Goal: Check status

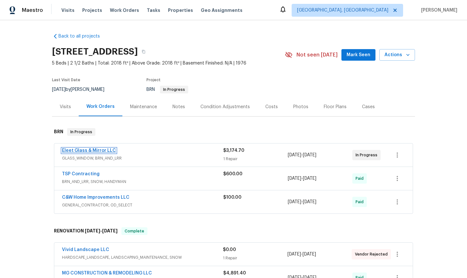
click at [82, 152] on link "Eleet Glass & Mirror LLC" at bounding box center [89, 150] width 54 height 4
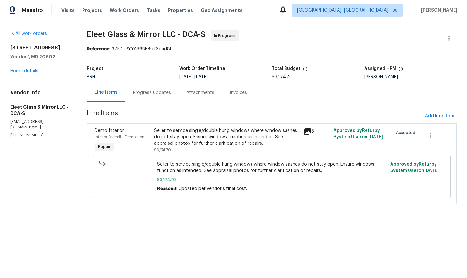
click at [146, 93] on div "Progress Updates" at bounding box center [152, 93] width 38 height 6
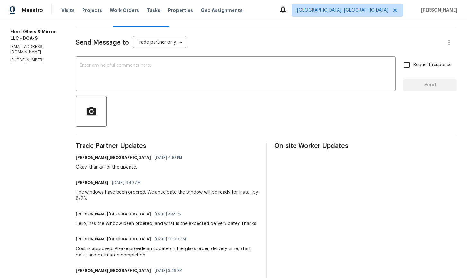
scroll to position [75, 0]
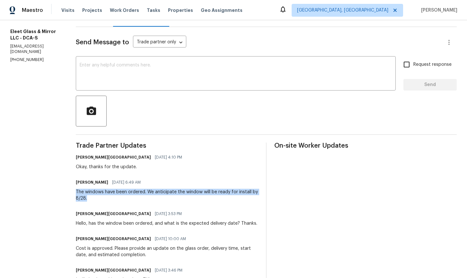
drag, startPoint x: 65, startPoint y: 191, endPoint x: 75, endPoint y: 199, distance: 12.7
click at [76, 199] on div "The windows have been ordered. We anticipate the window will be ready for insta…" at bounding box center [167, 195] width 182 height 13
copy div "The windows have been ordered. We anticipate the window will be ready for insta…"
